Goal: Task Accomplishment & Management: Use online tool/utility

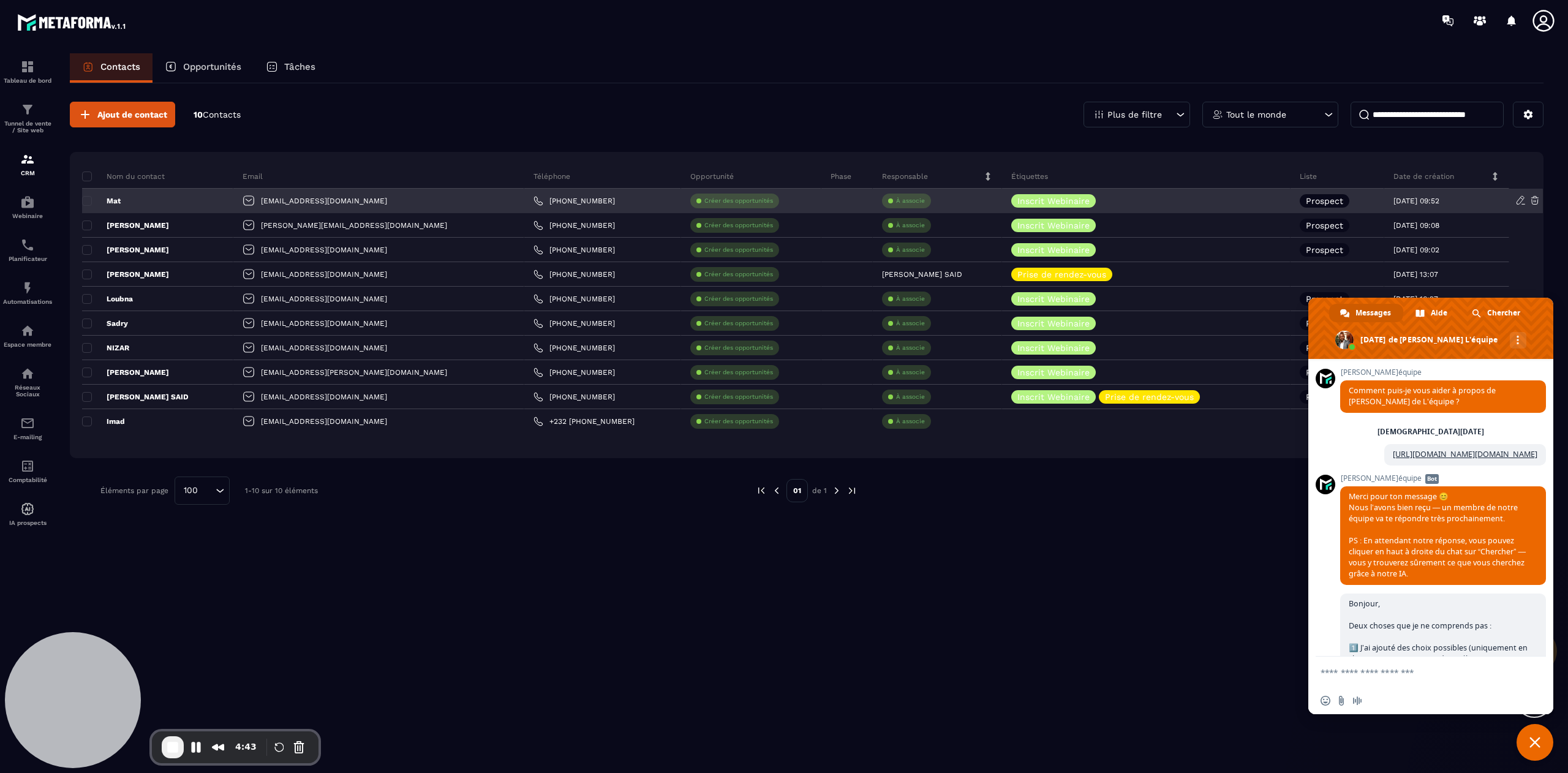
scroll to position [8491, 0]
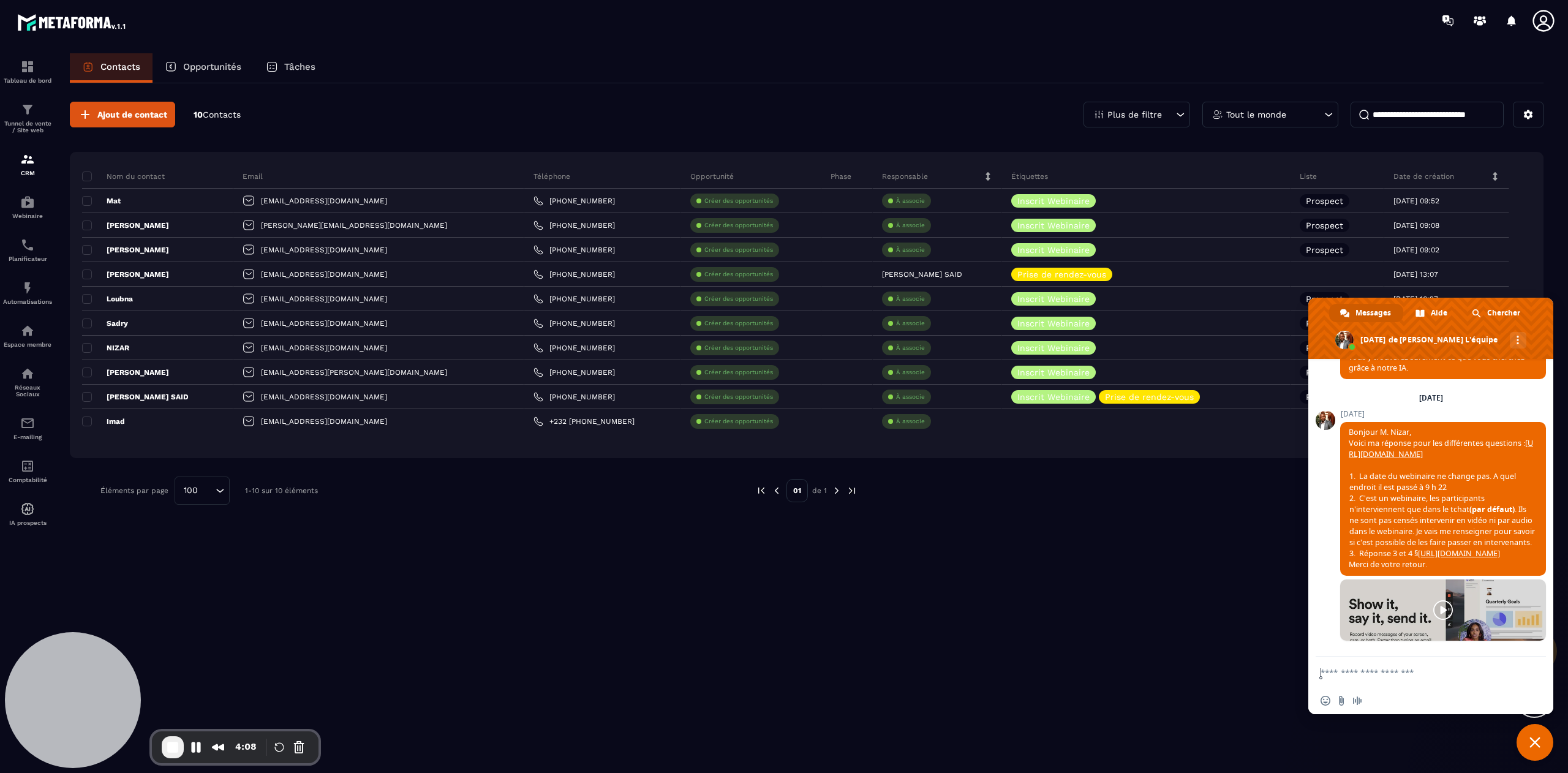
click at [1525, 736] on span "Fermer le chat" at bounding box center [1535, 742] width 37 height 37
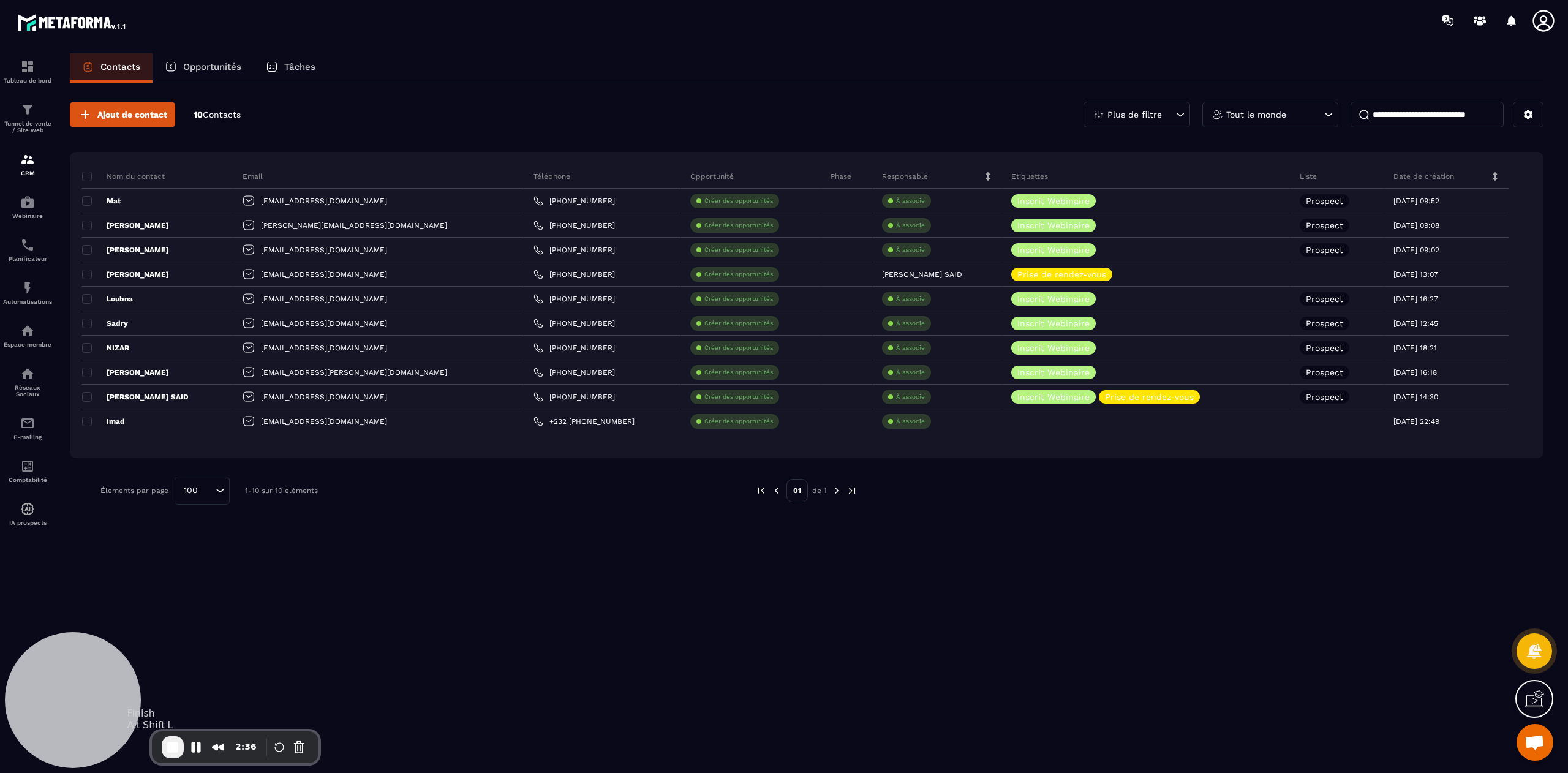
click at [169, 745] on span "End Recording" at bounding box center [172, 747] width 15 height 15
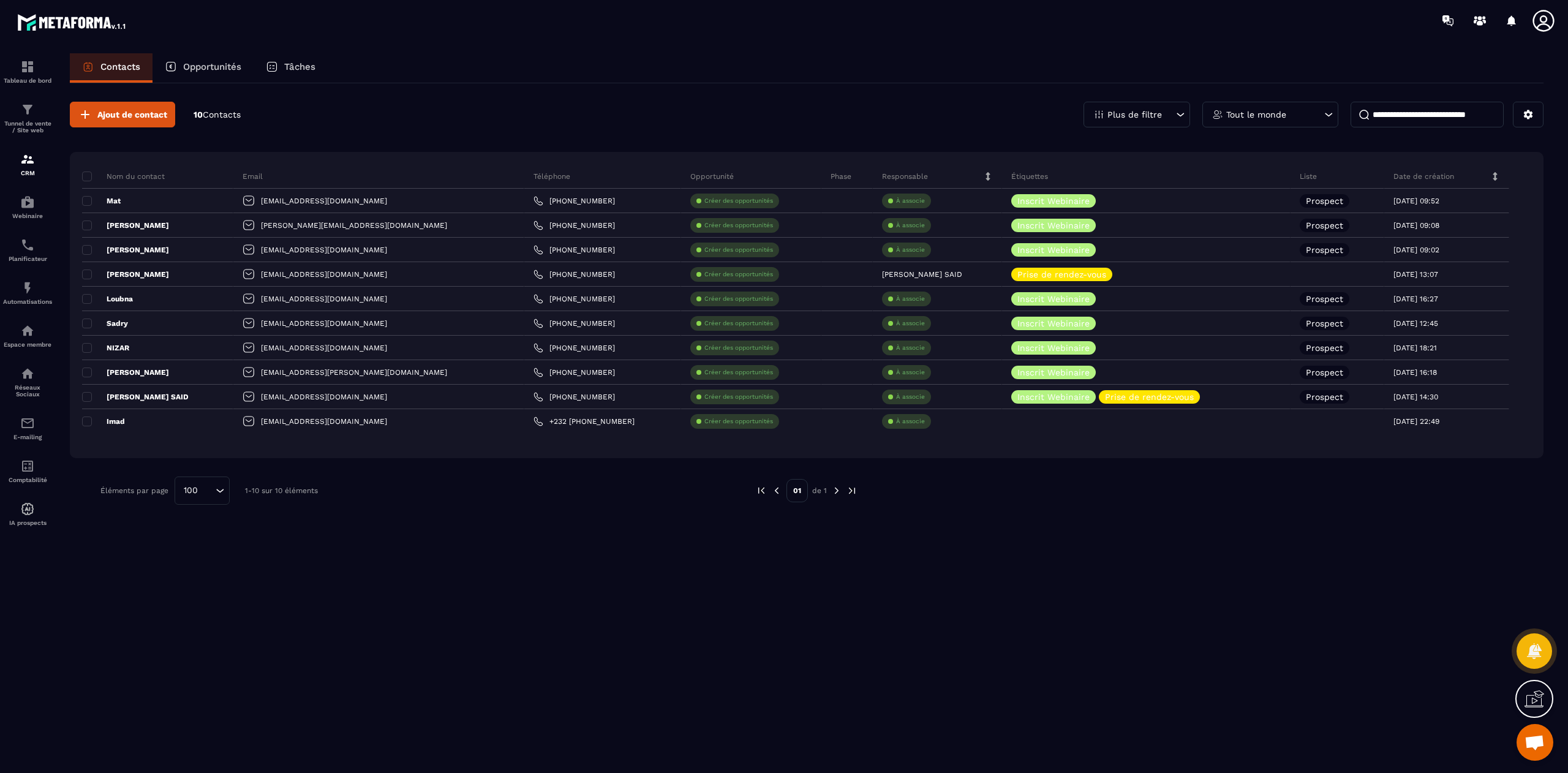
click at [1535, 735] on span "Ouvrir le chat" at bounding box center [1534, 744] width 20 height 17
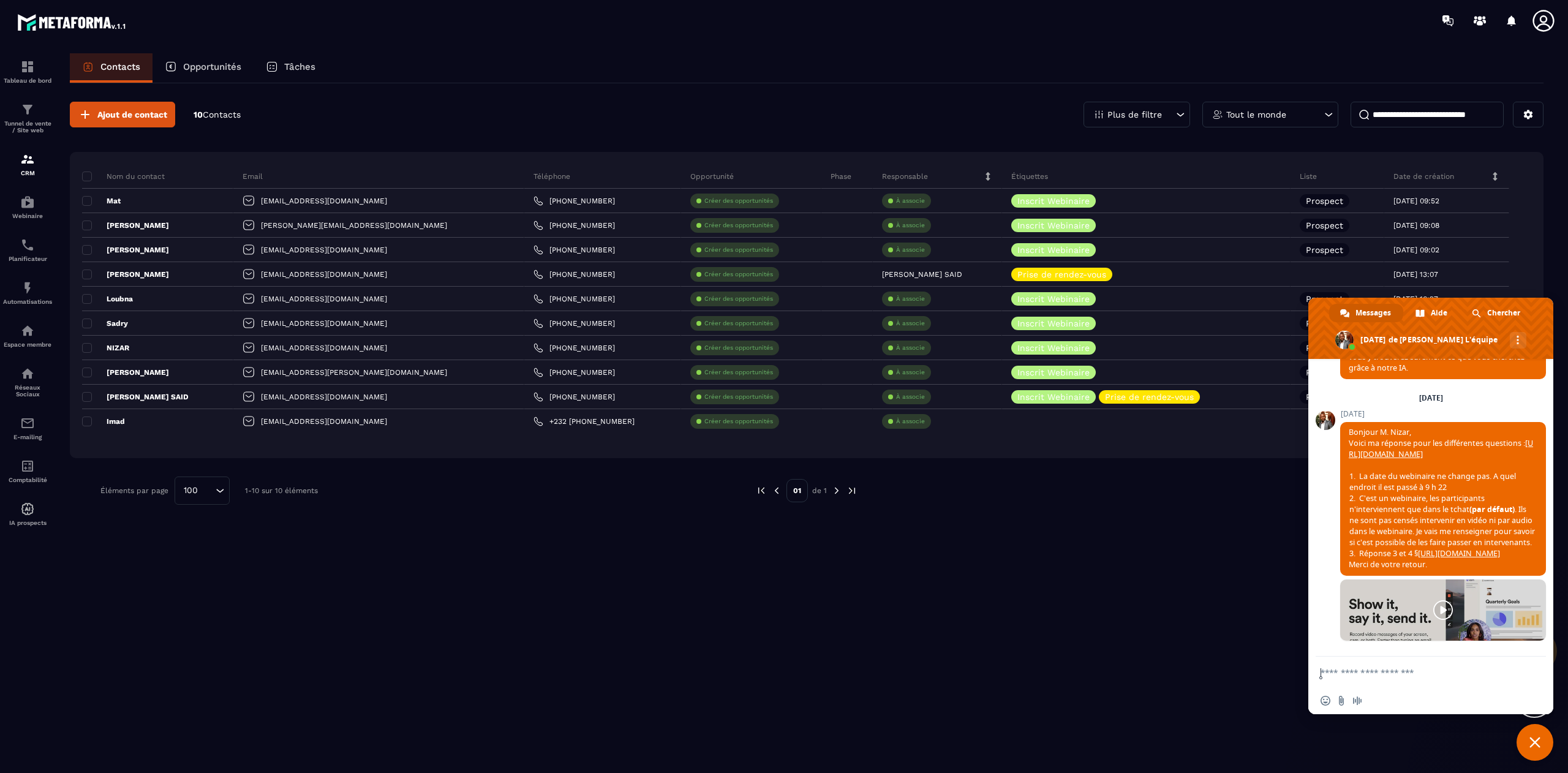
click at [1392, 667] on textarea "Entrez votre message..." at bounding box center [1418, 672] width 196 height 31
paste textarea "**********"
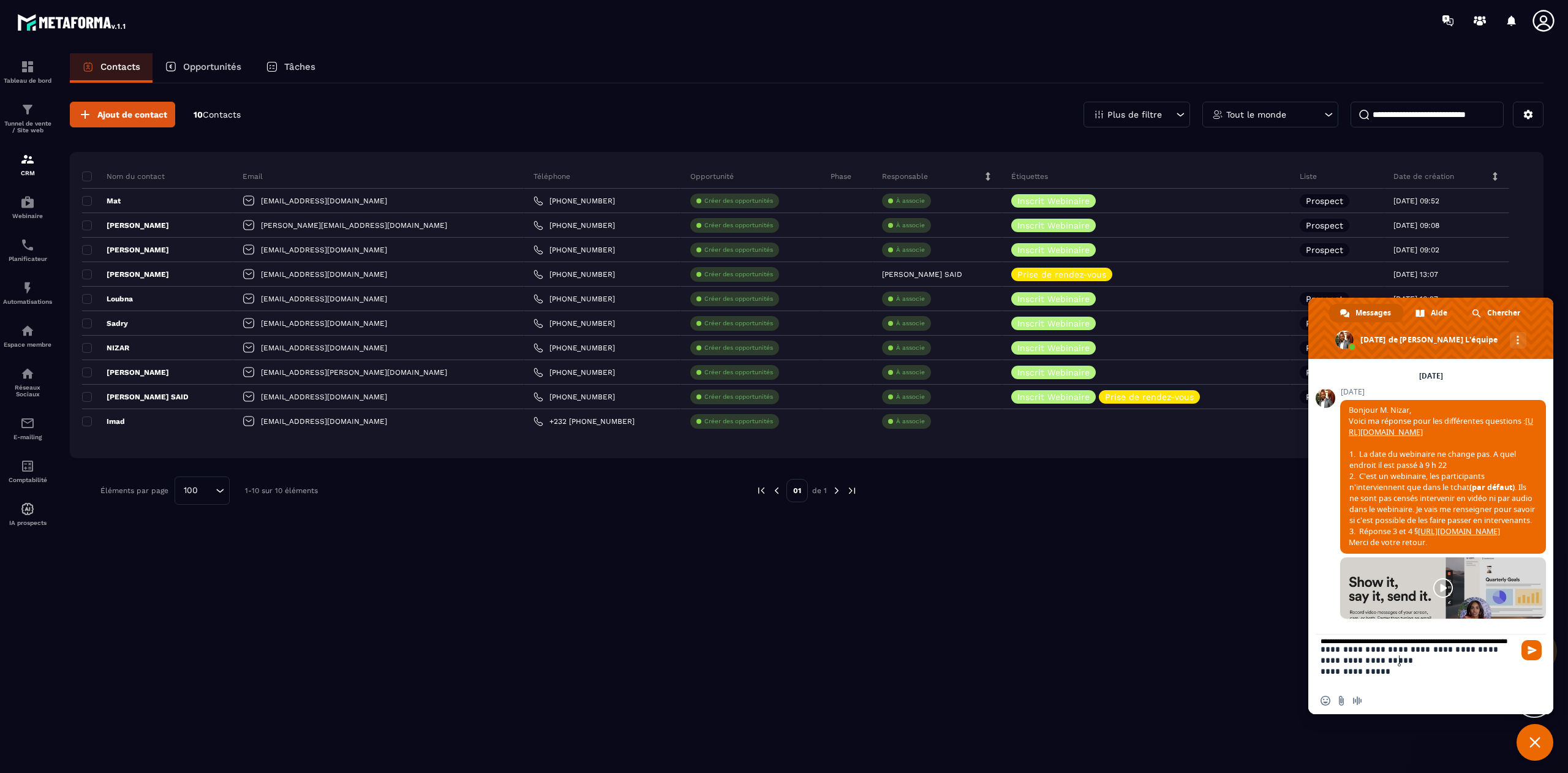
scroll to position [0, 0]
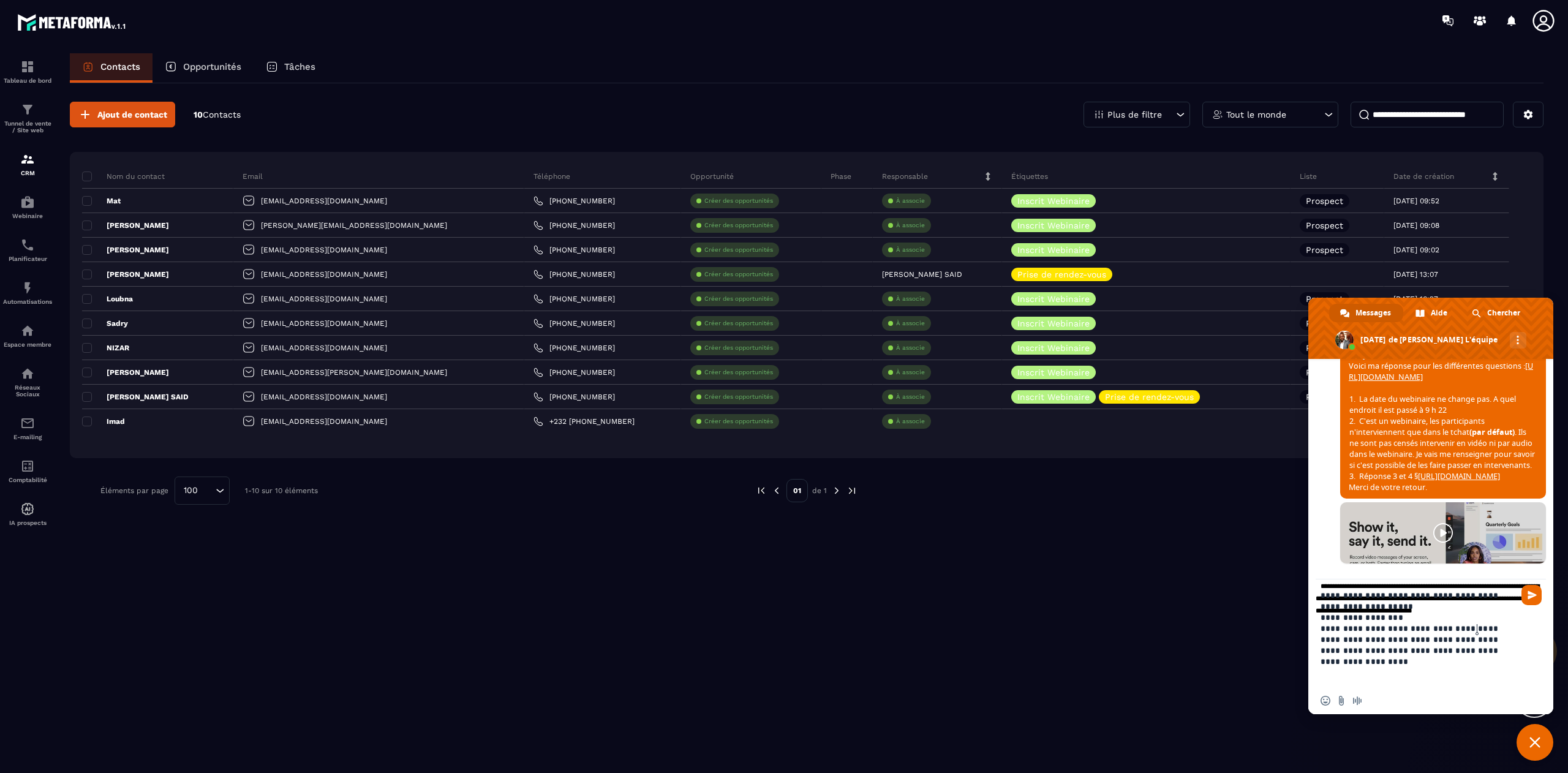
type textarea "**********"
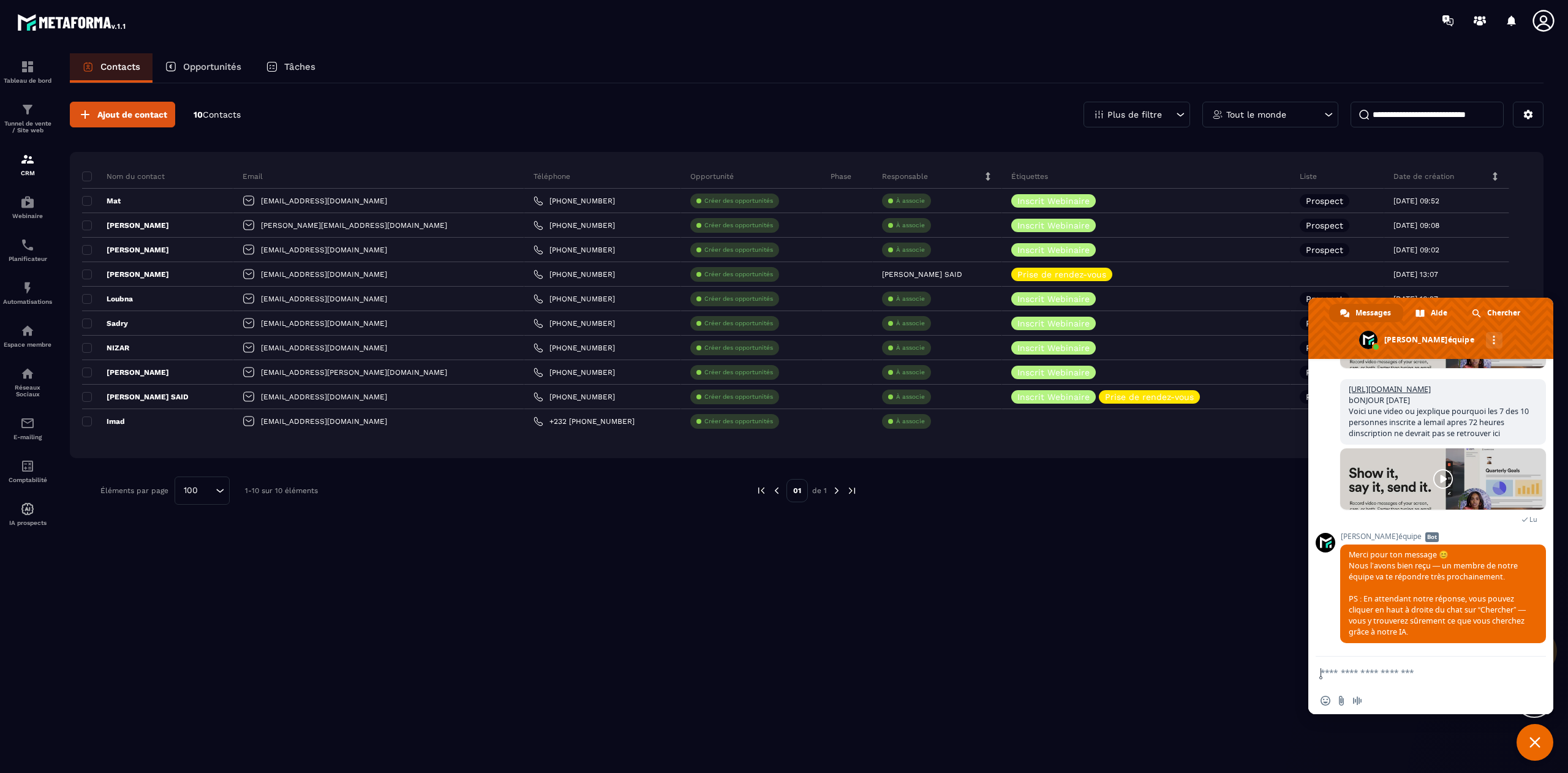
scroll to position [8753, 0]
click at [25, 303] on p "Automatisations" at bounding box center [28, 302] width 49 height 7
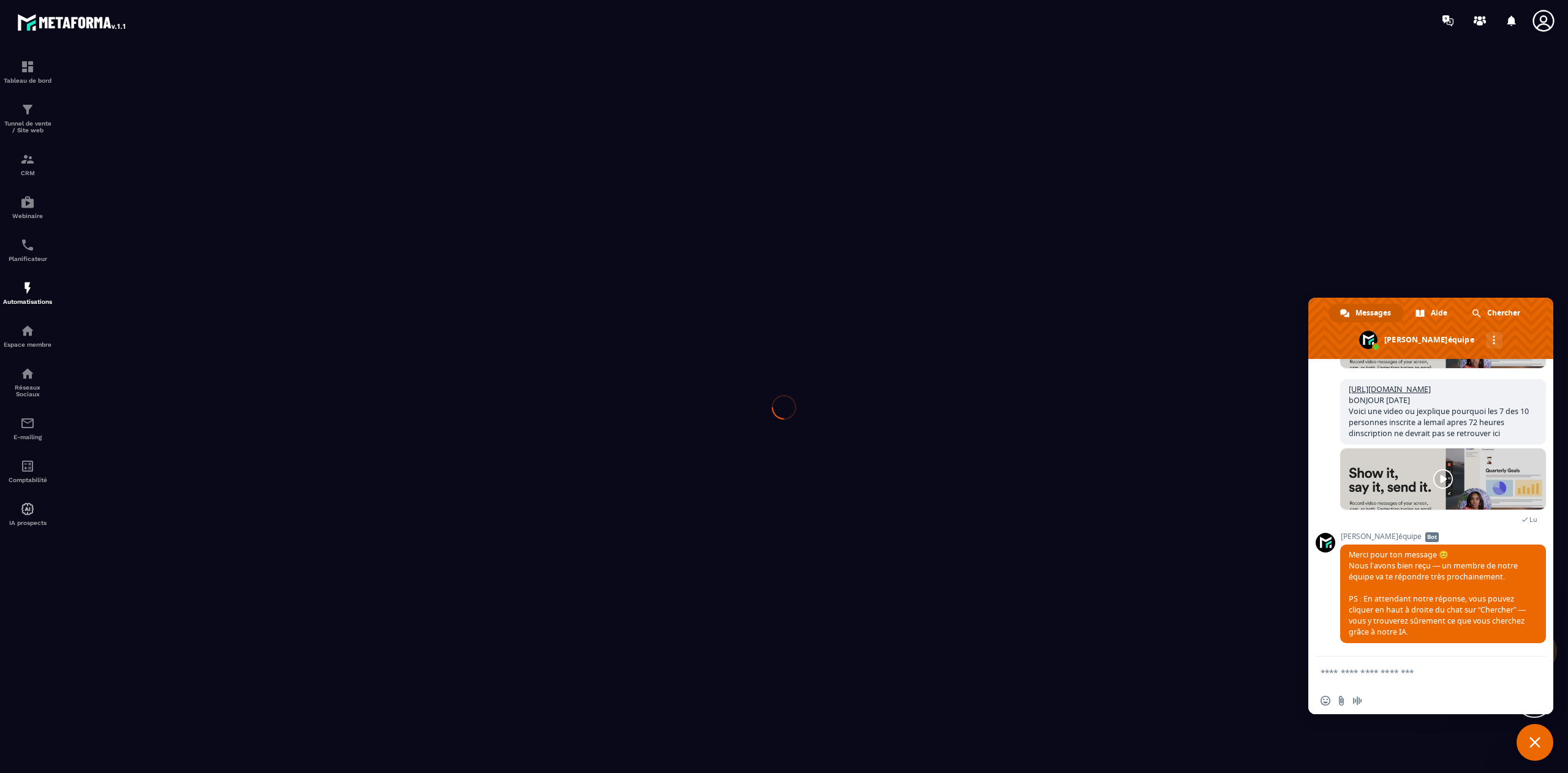
click at [1536, 742] on span "Fermer le chat" at bounding box center [1535, 742] width 11 height 11
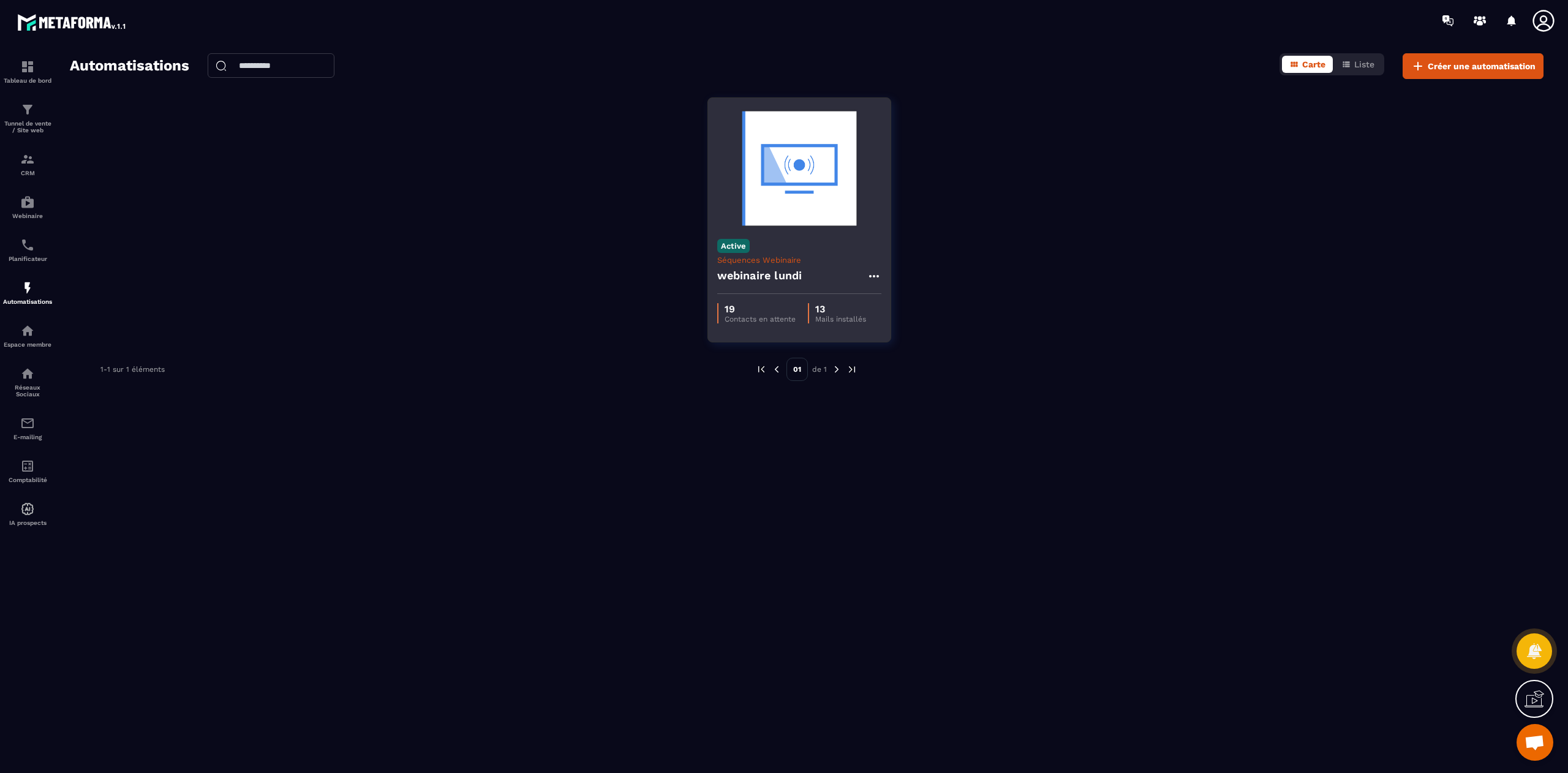
click at [800, 274] on h4 "webinaire lundi" at bounding box center [760, 275] width 85 height 17
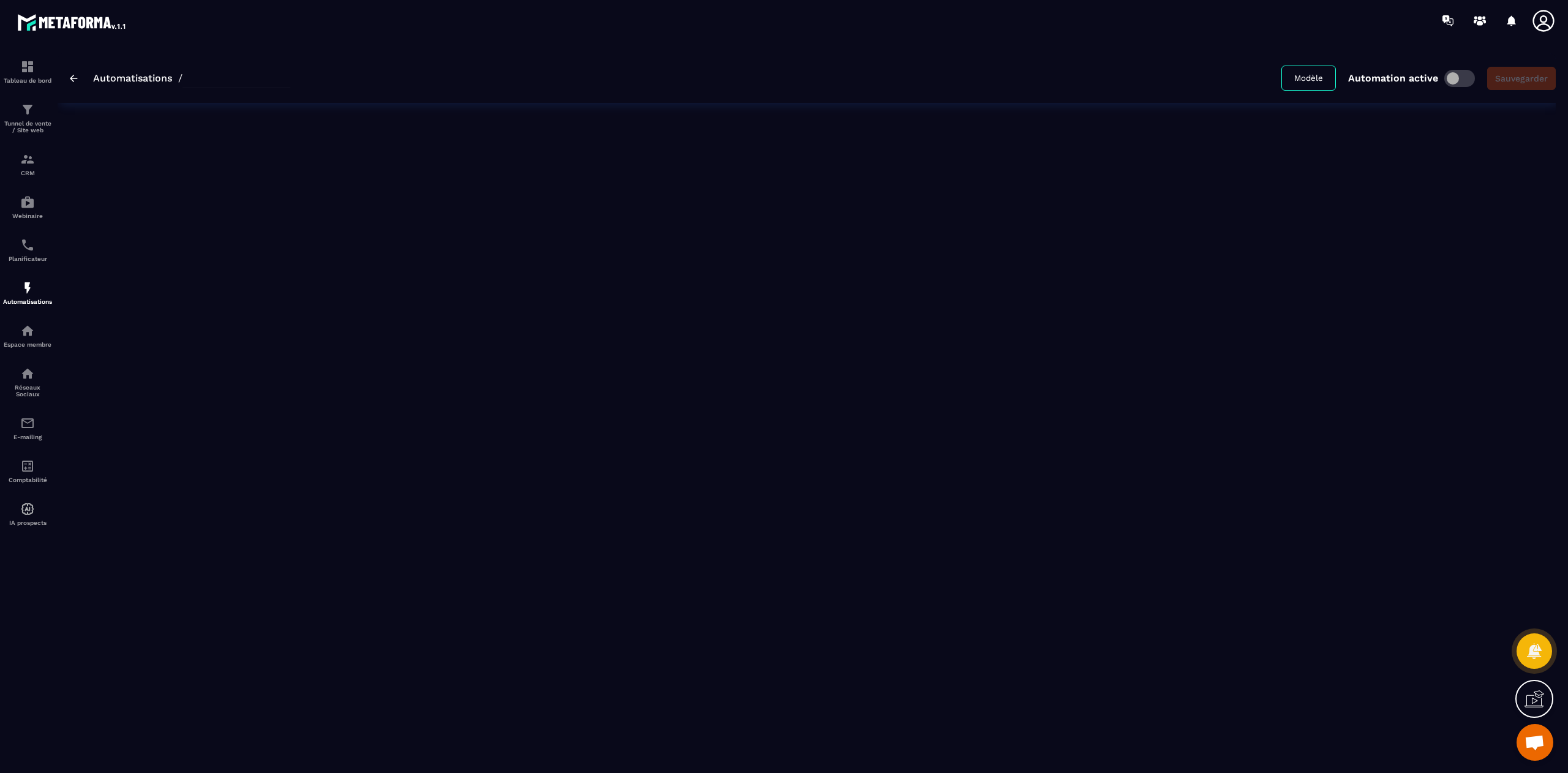
type input "**********"
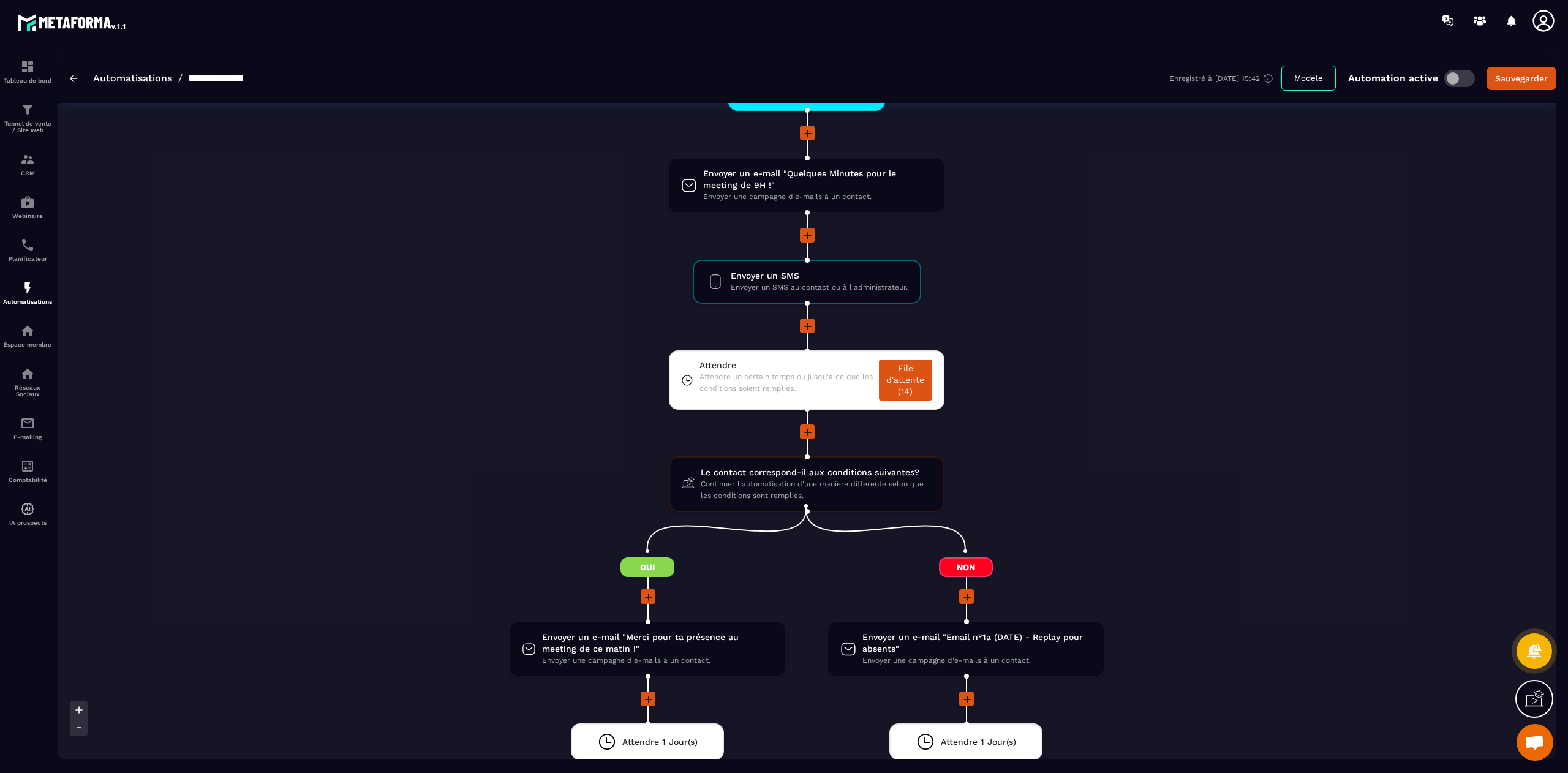
scroll to position [1058, 0]
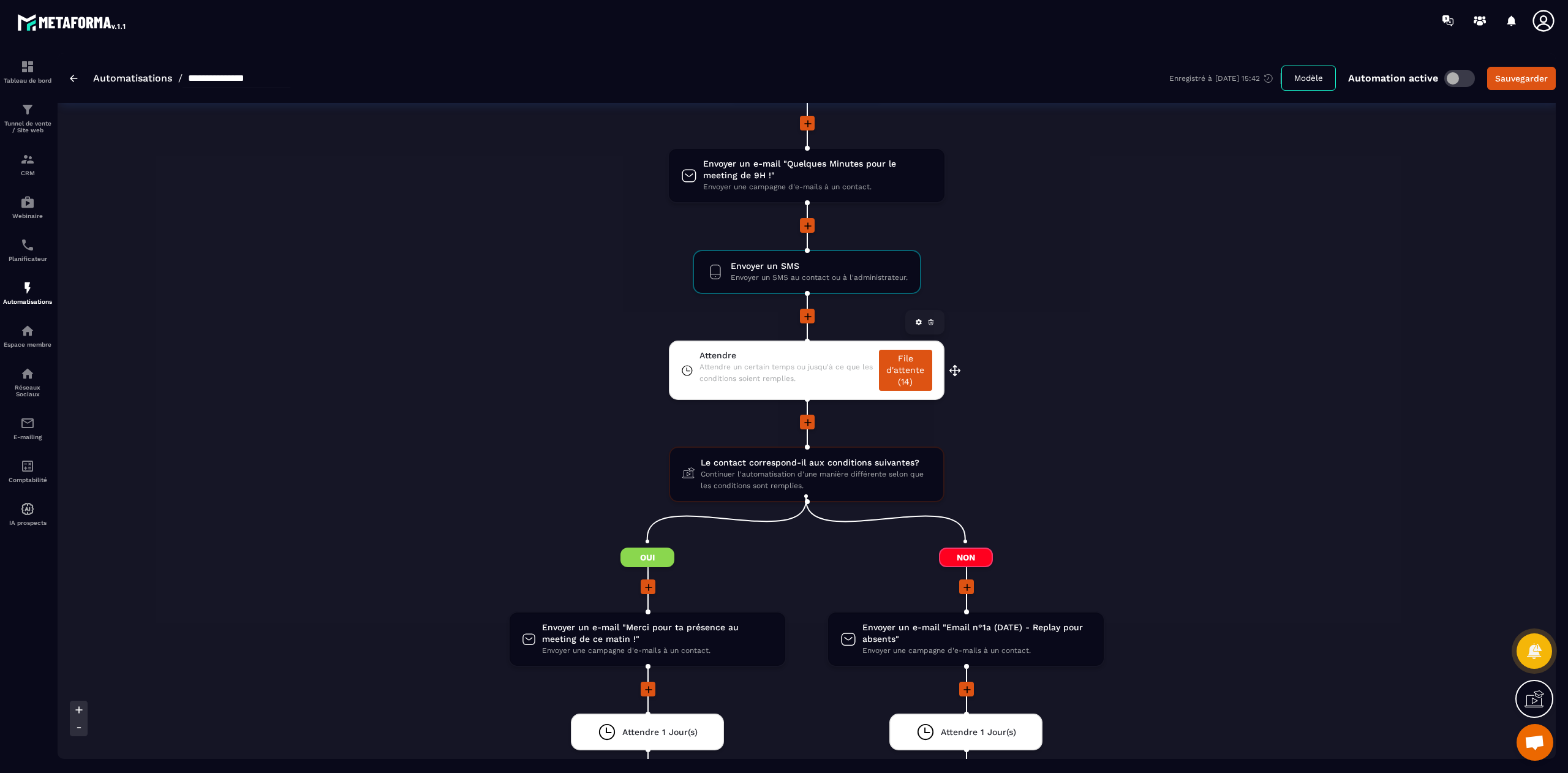
click at [829, 362] on span "Attendre un certain temps ou jusqu'à ce que les conditions soient remplies." at bounding box center [786, 373] width 173 height 23
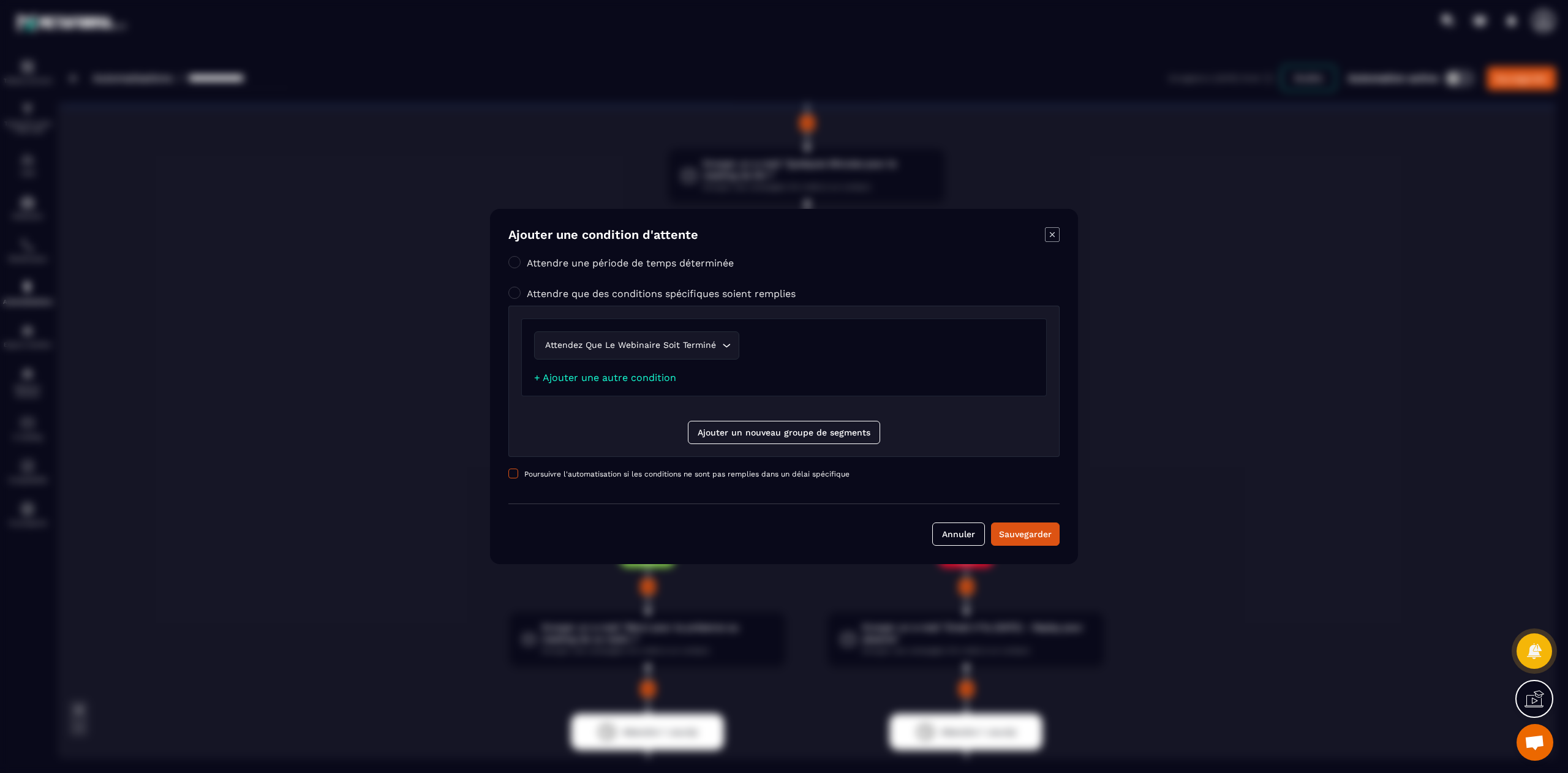
click at [611, 475] on span "Poursuivre l'automatisation si les conditions ne sont pas remplies dans un déla…" at bounding box center [687, 474] width 325 height 8
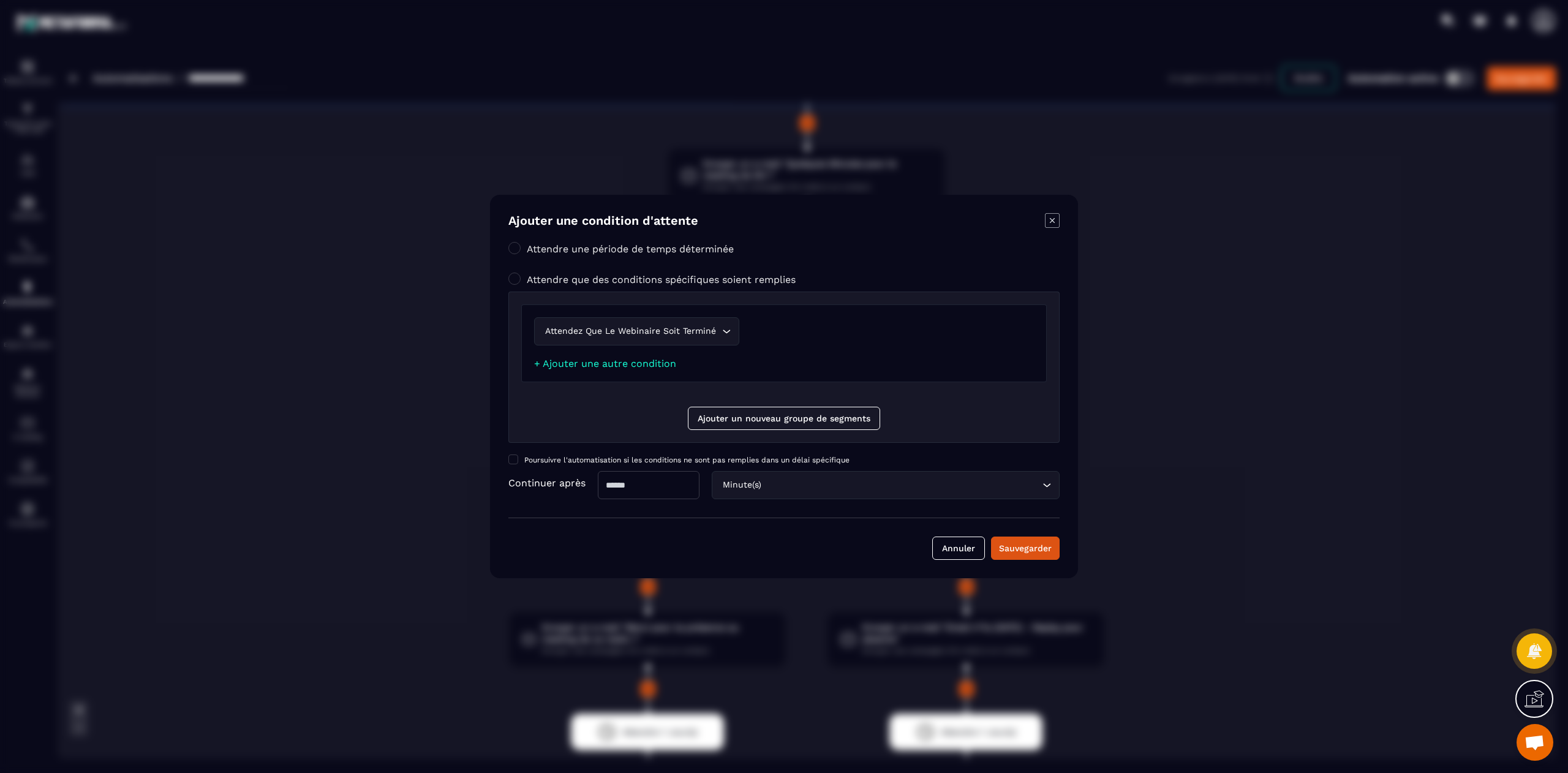
click at [667, 489] on input "Modal window" at bounding box center [648, 485] width 102 height 28
type input "*"
click at [1041, 546] on div "Sauvegarder" at bounding box center [1025, 548] width 52 height 12
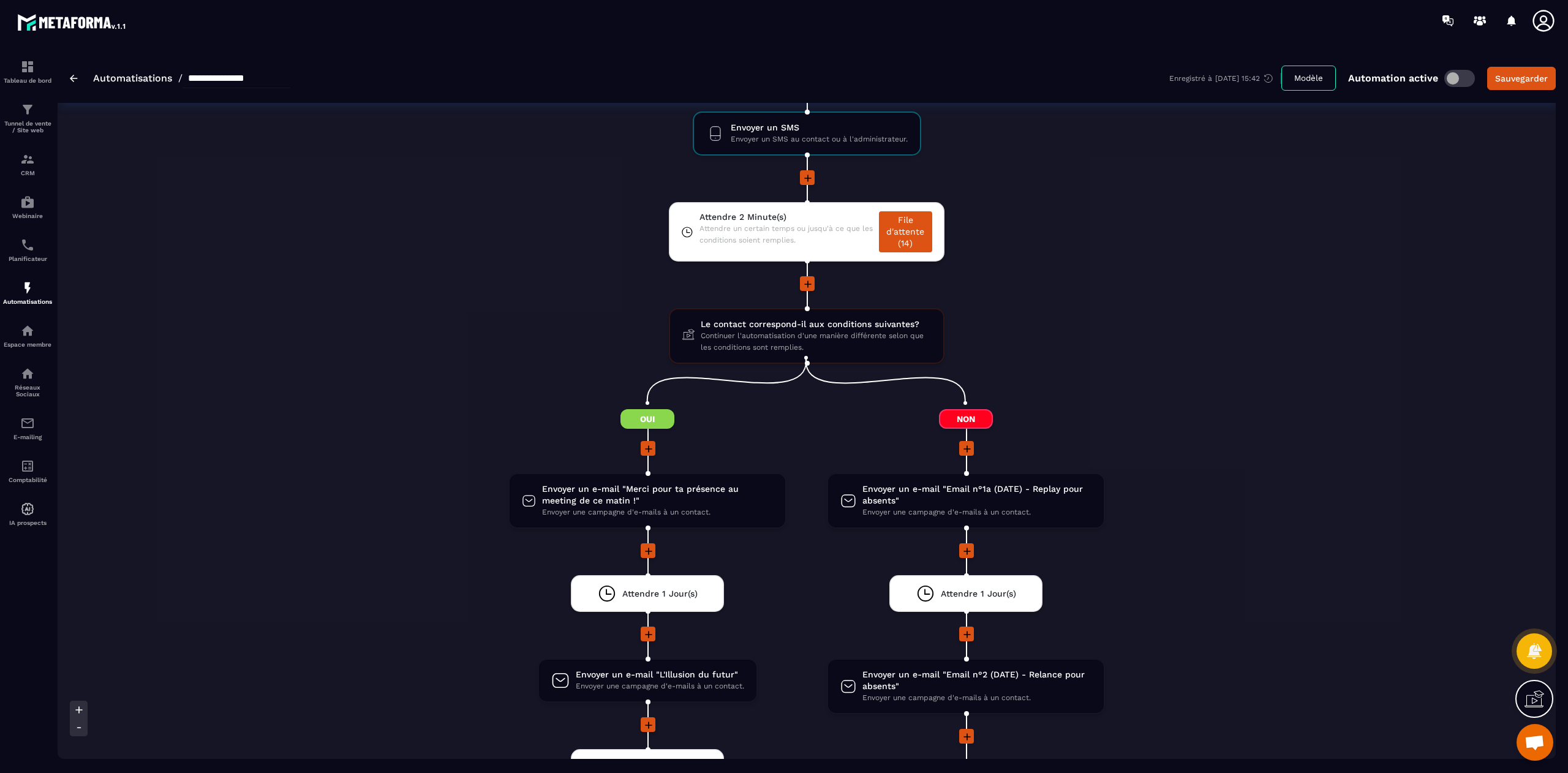
scroll to position [1198, 0]
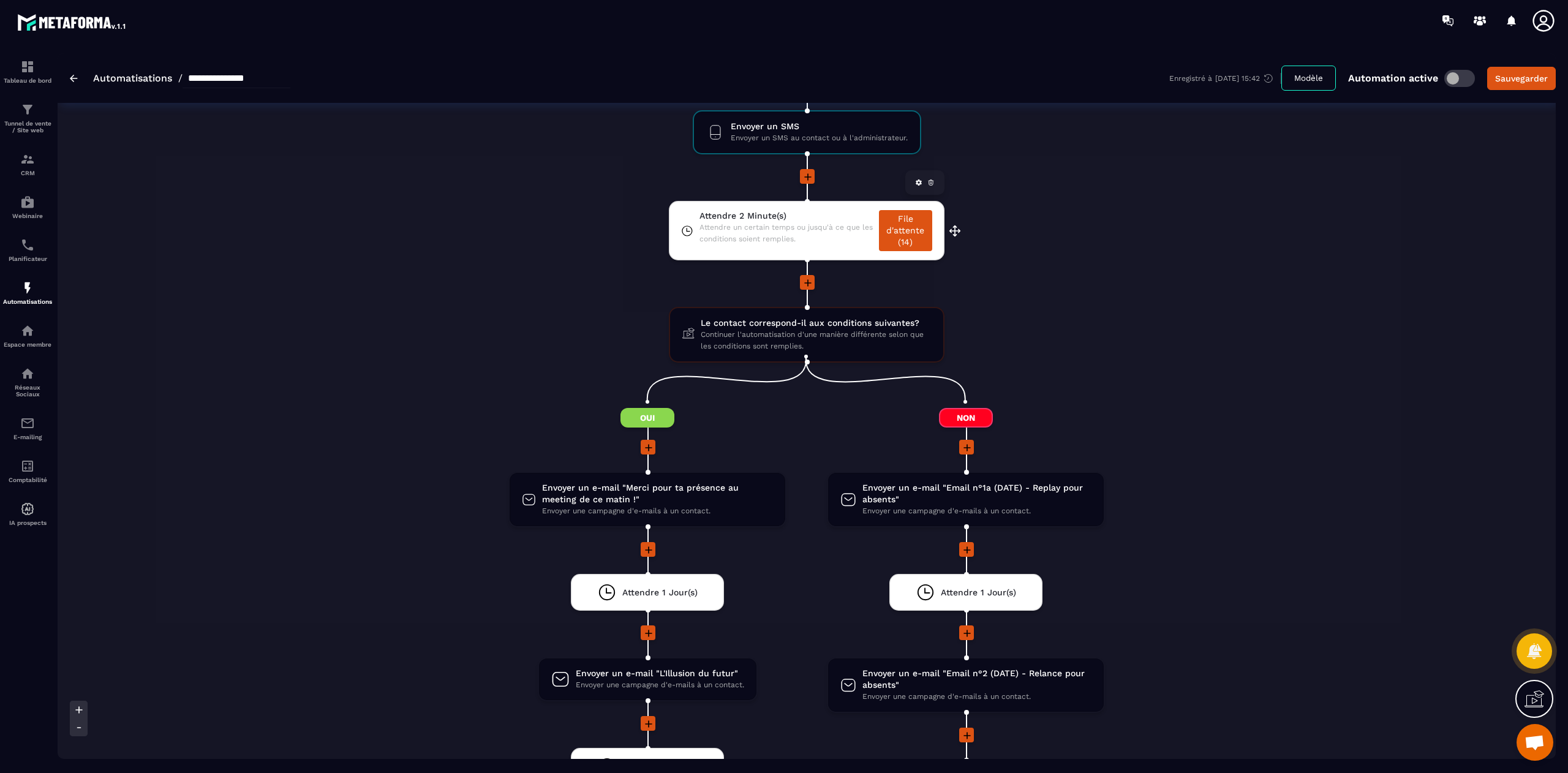
click at [901, 225] on link "File d'attente (14)" at bounding box center [905, 230] width 53 height 41
